Goal: Task Accomplishment & Management: Use online tool/utility

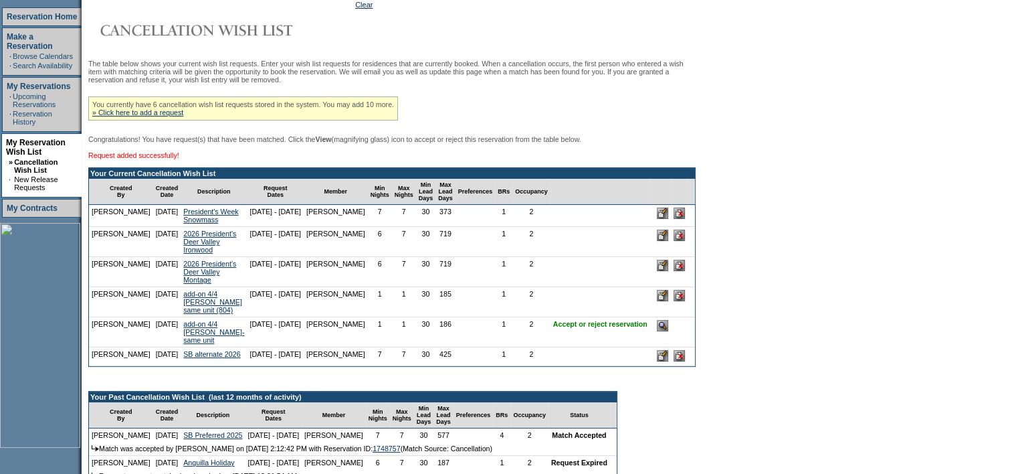
scroll to position [201, 0]
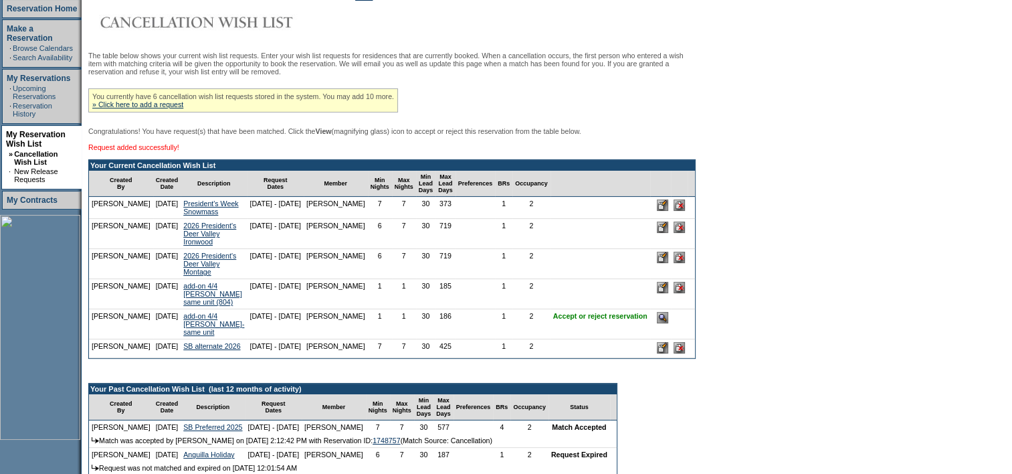
click at [657, 323] on input "image" at bounding box center [662, 317] width 11 height 11
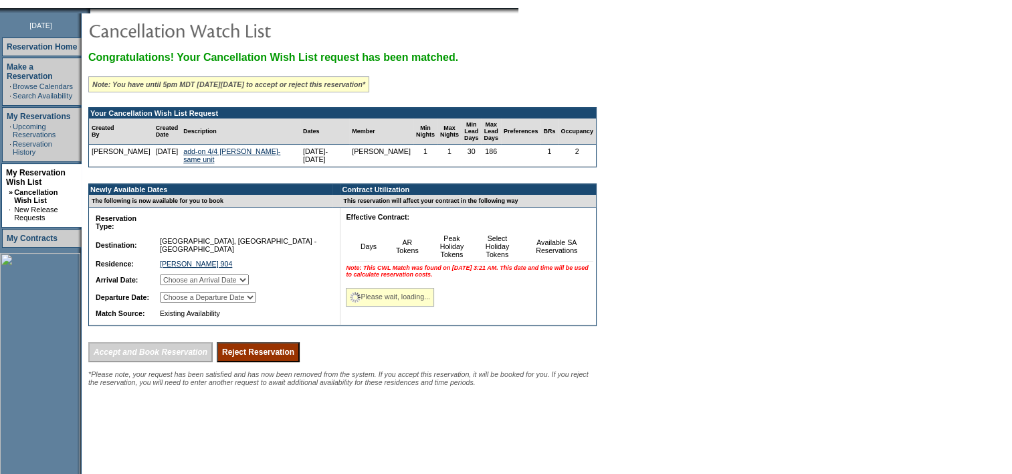
scroll to position [249, 0]
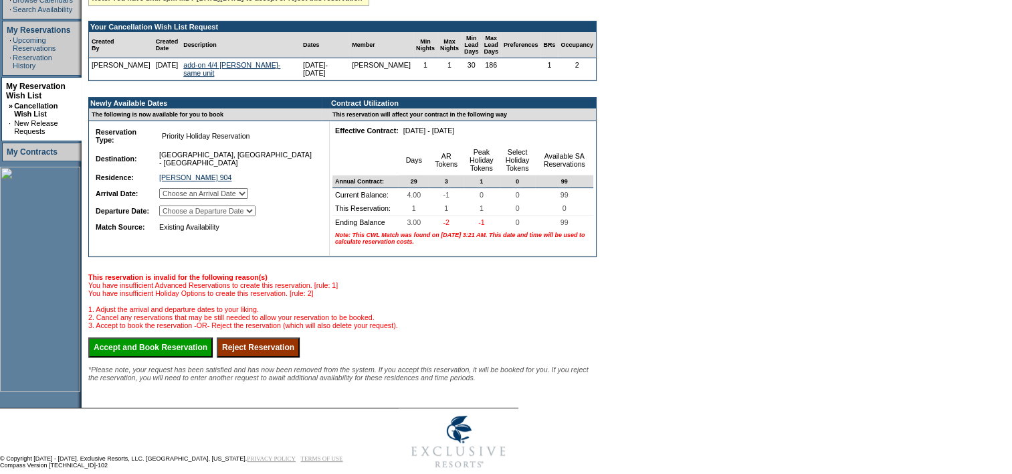
click at [292, 357] on input "Reject Reservation" at bounding box center [258, 347] width 83 height 20
